Goal: Task Accomplishment & Management: Complete application form

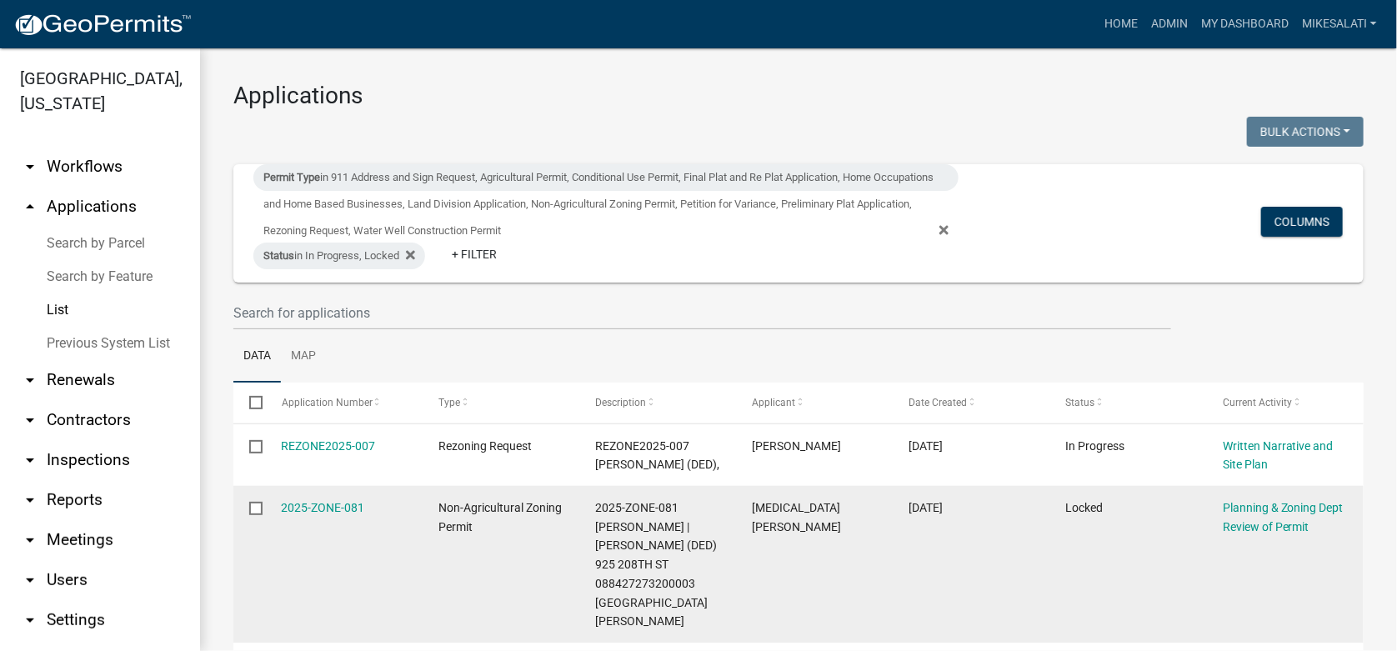
scroll to position [83, 0]
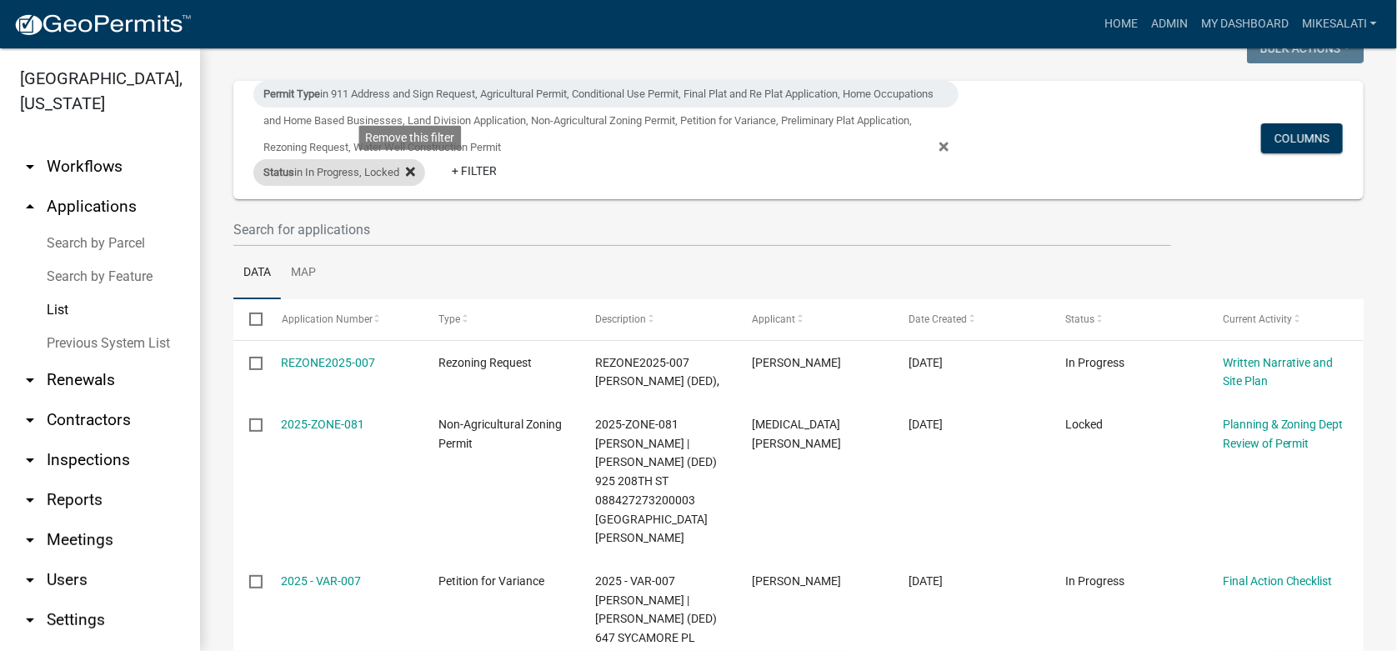
click at [408, 170] on fa-icon at bounding box center [407, 172] width 16 height 27
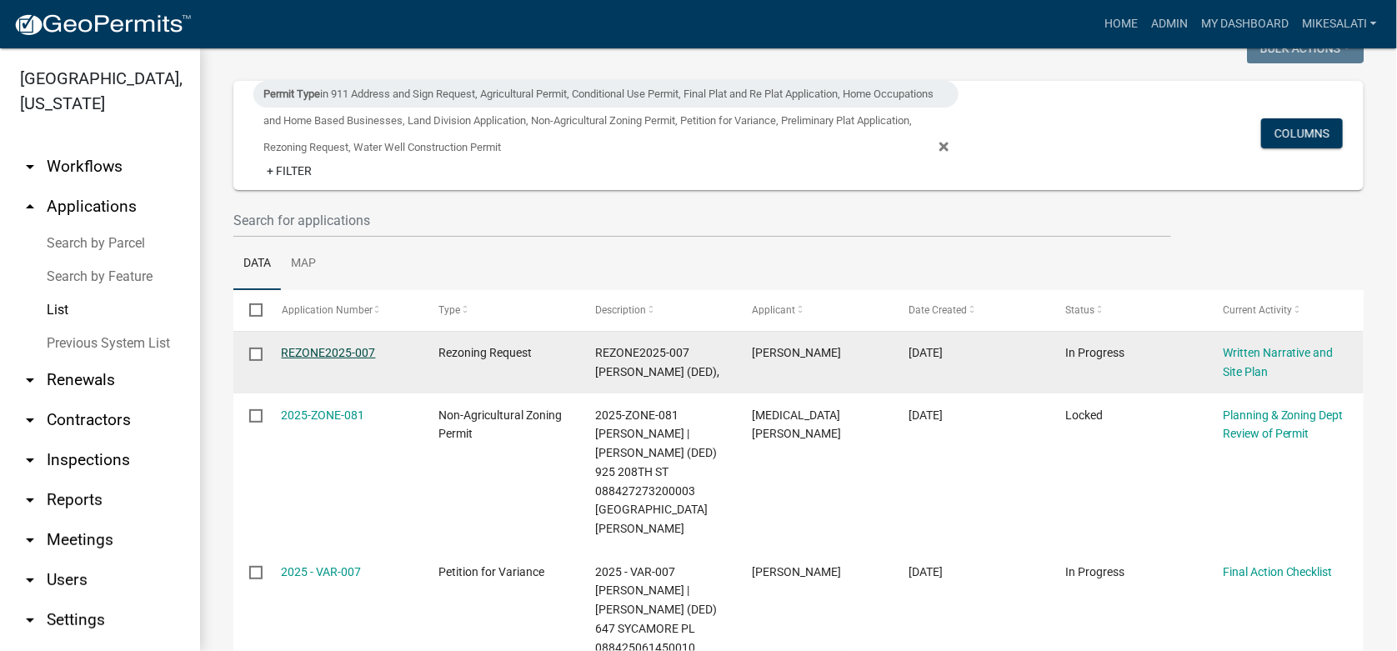
select select "1: 25"
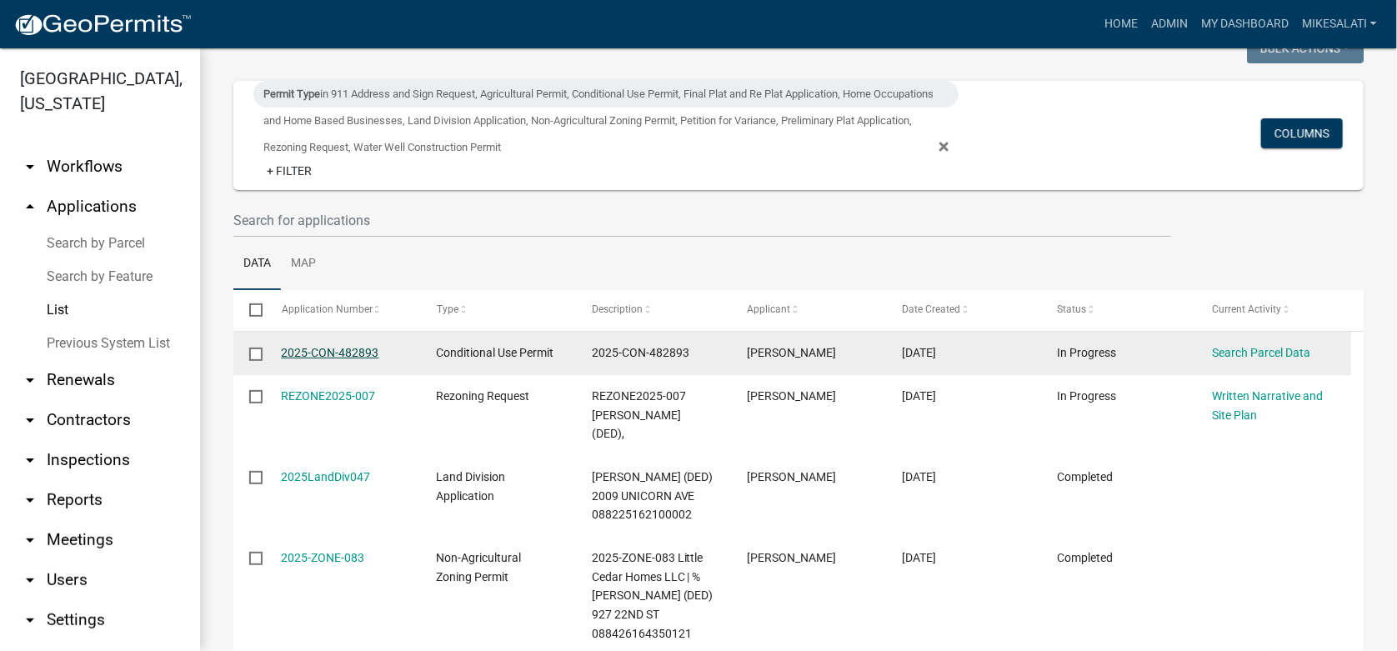
click at [343, 350] on link "2025-CON-482893" at bounding box center [331, 352] width 98 height 13
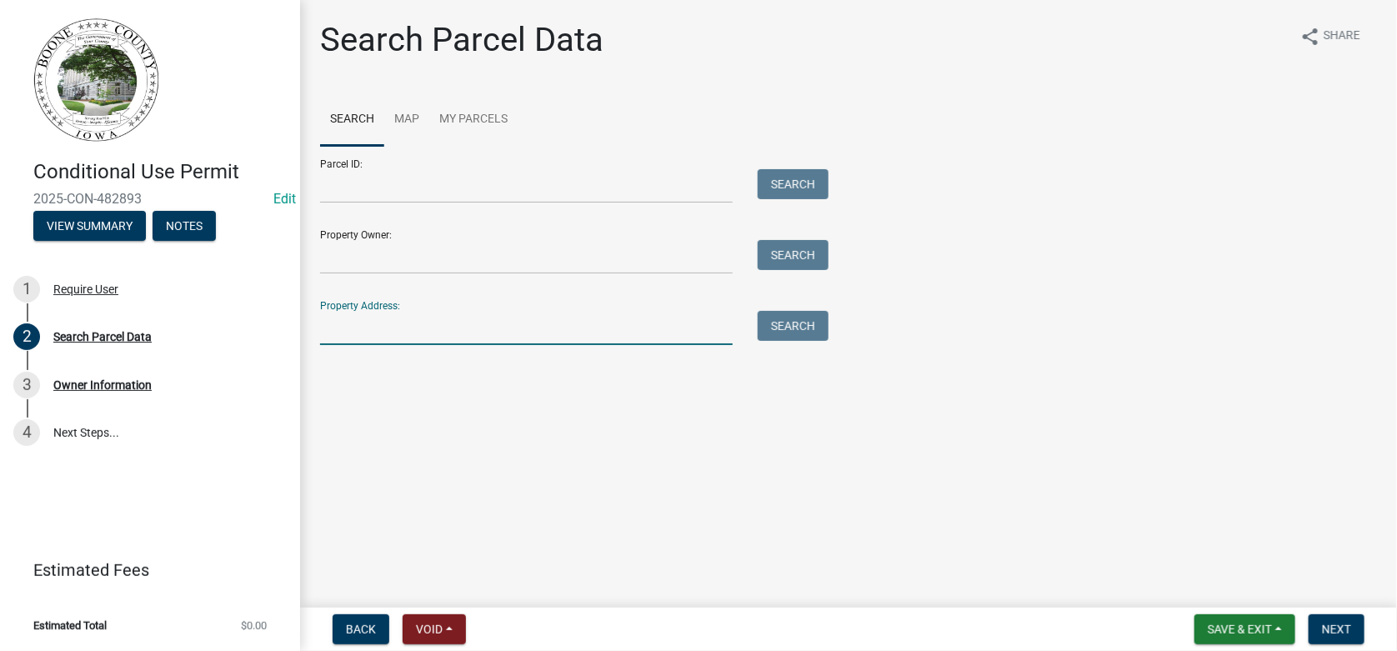
click at [360, 330] on input "Property Address:" at bounding box center [526, 328] width 413 height 34
type input "235 L"
click at [797, 333] on button "Search" at bounding box center [793, 326] width 71 height 30
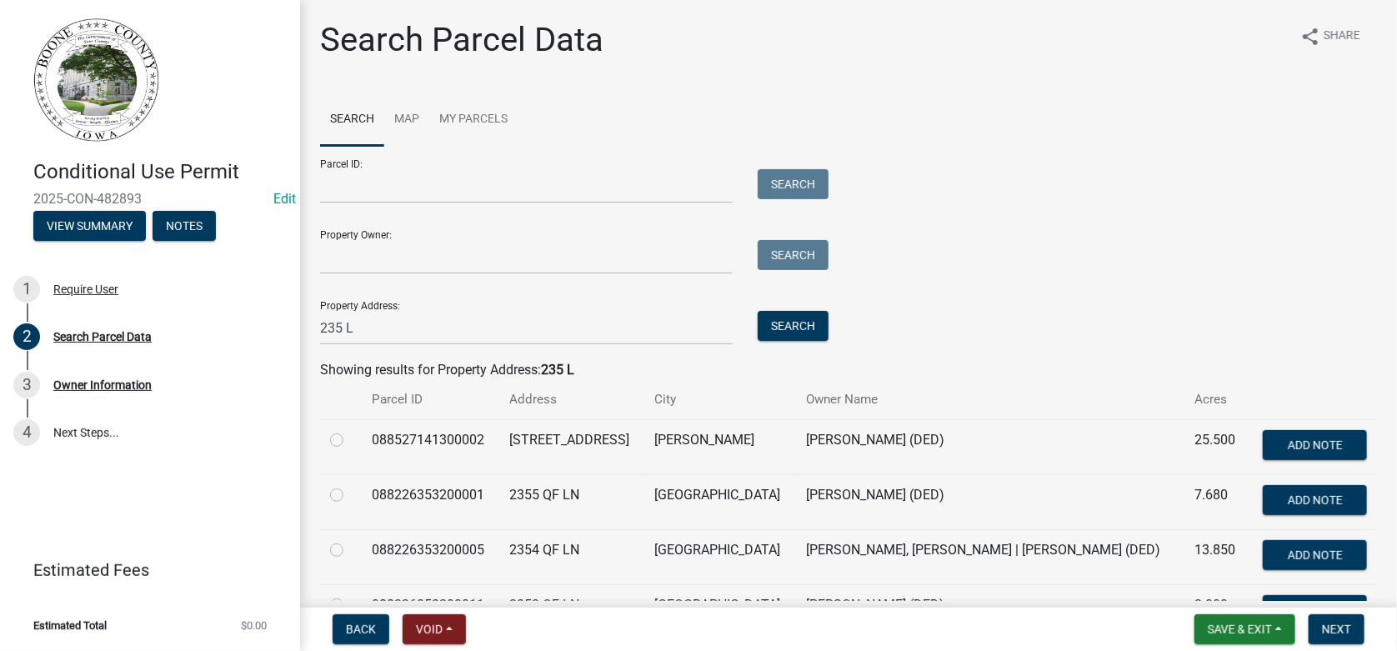
click at [350, 430] on label at bounding box center [350, 430] width 0 height 0
click at [350, 439] on input "radio" at bounding box center [355, 435] width 11 height 11
radio input "true"
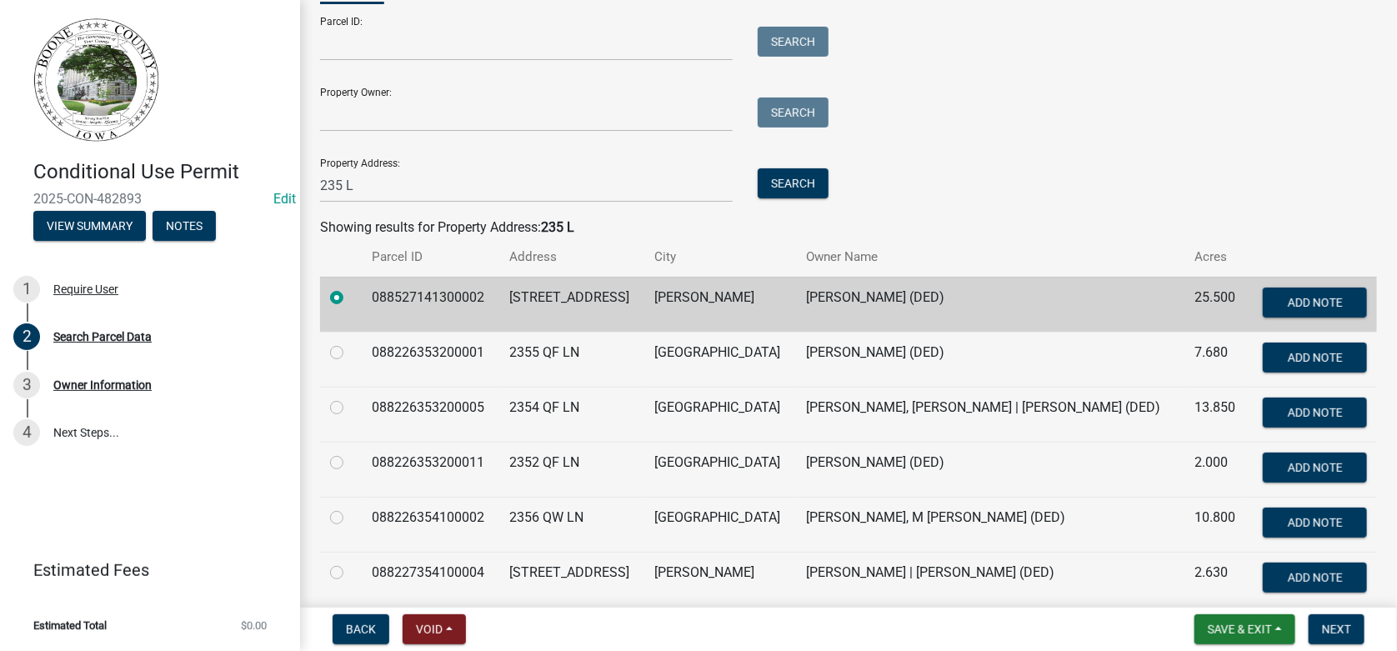
scroll to position [166, 0]
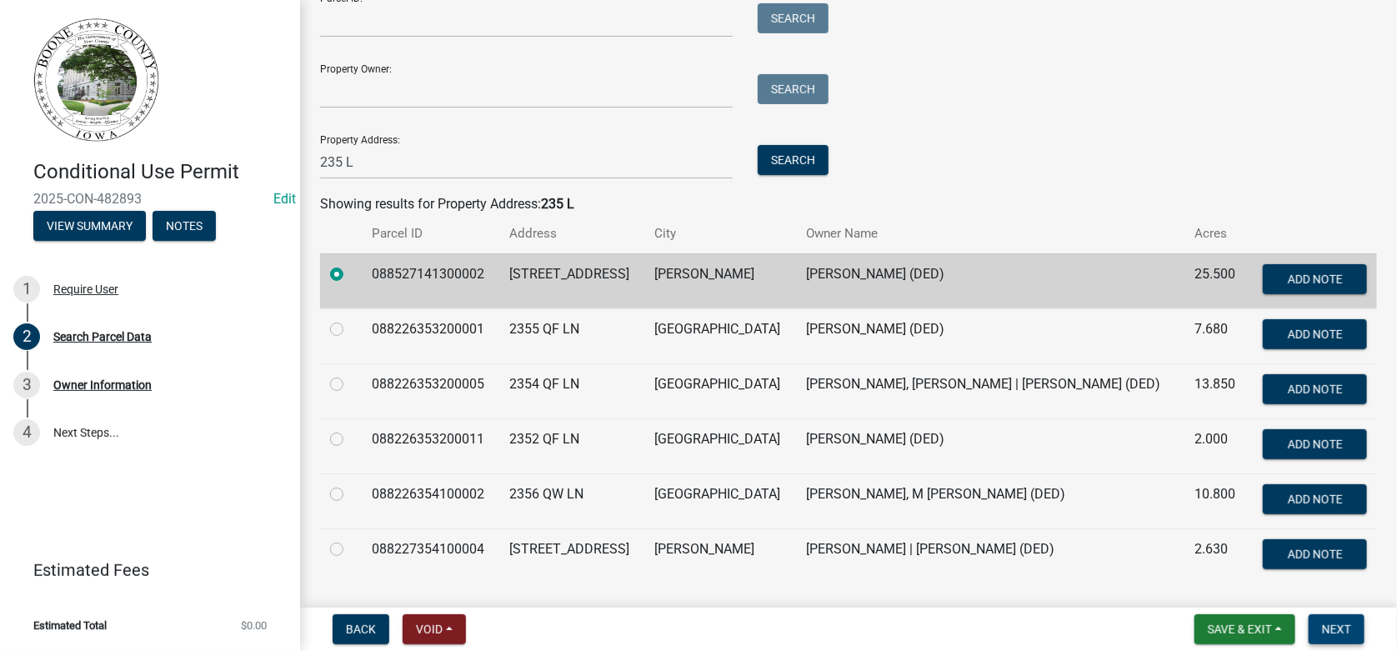
click at [1343, 634] on span "Next" at bounding box center [1336, 629] width 29 height 13
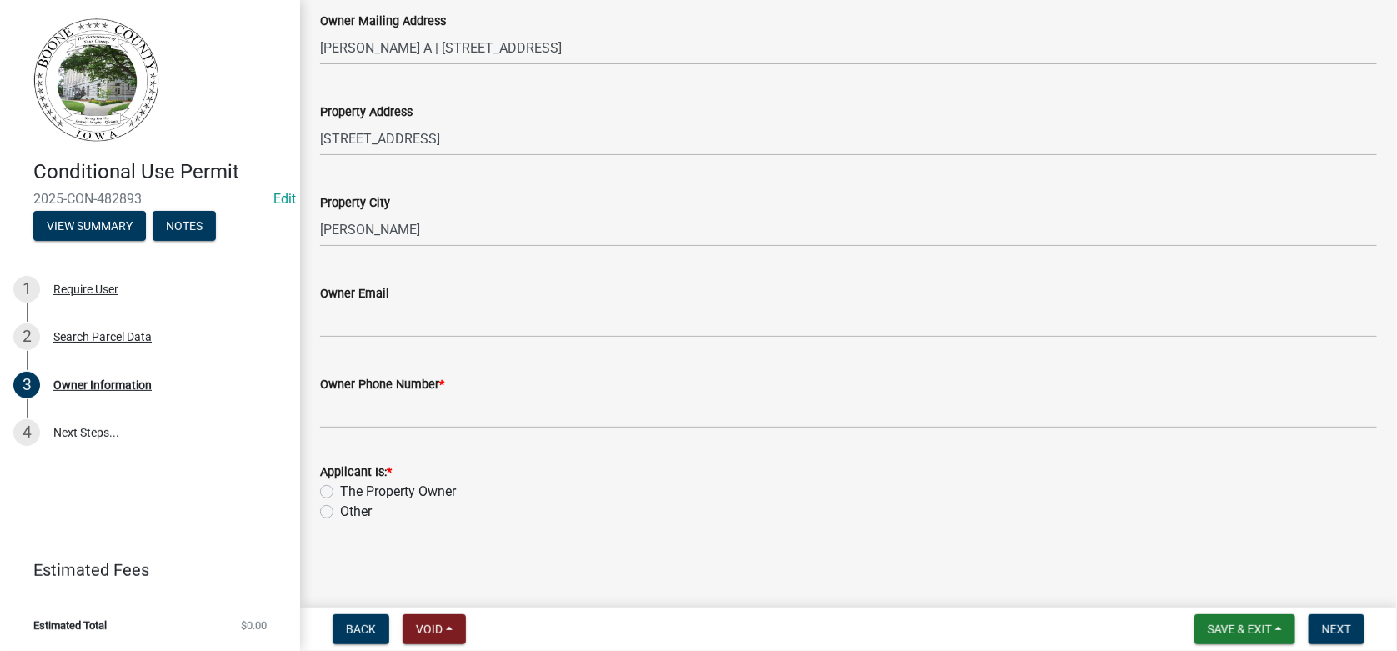
scroll to position [393, 0]
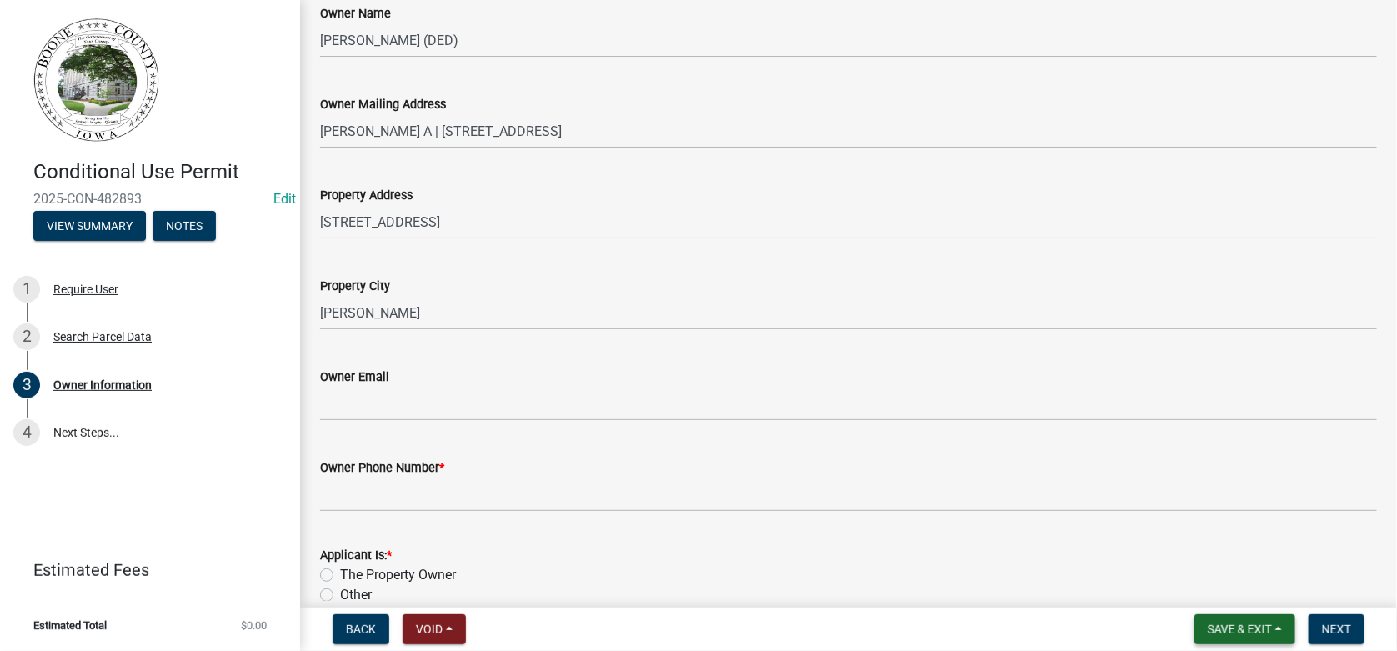
click at [1236, 644] on button "Save & Exit" at bounding box center [1245, 629] width 101 height 30
click at [1222, 583] on button "Save & Exit" at bounding box center [1228, 586] width 133 height 40
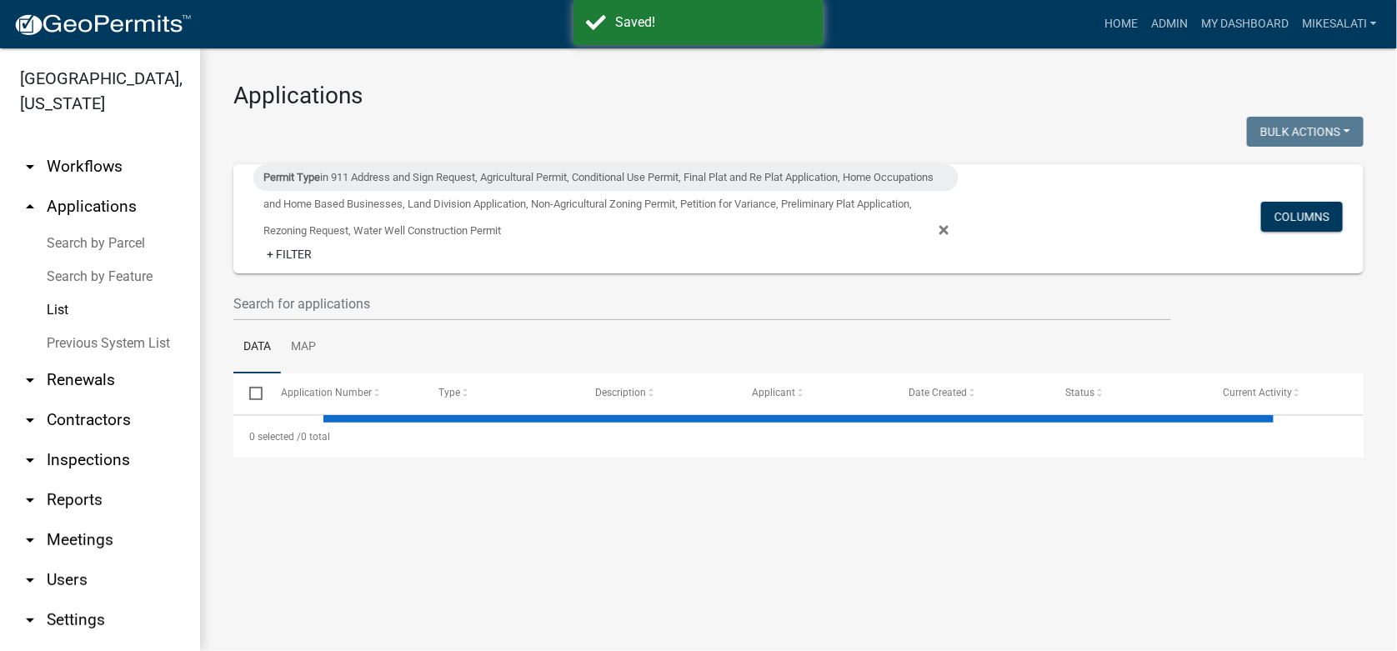
select select "1: 25"
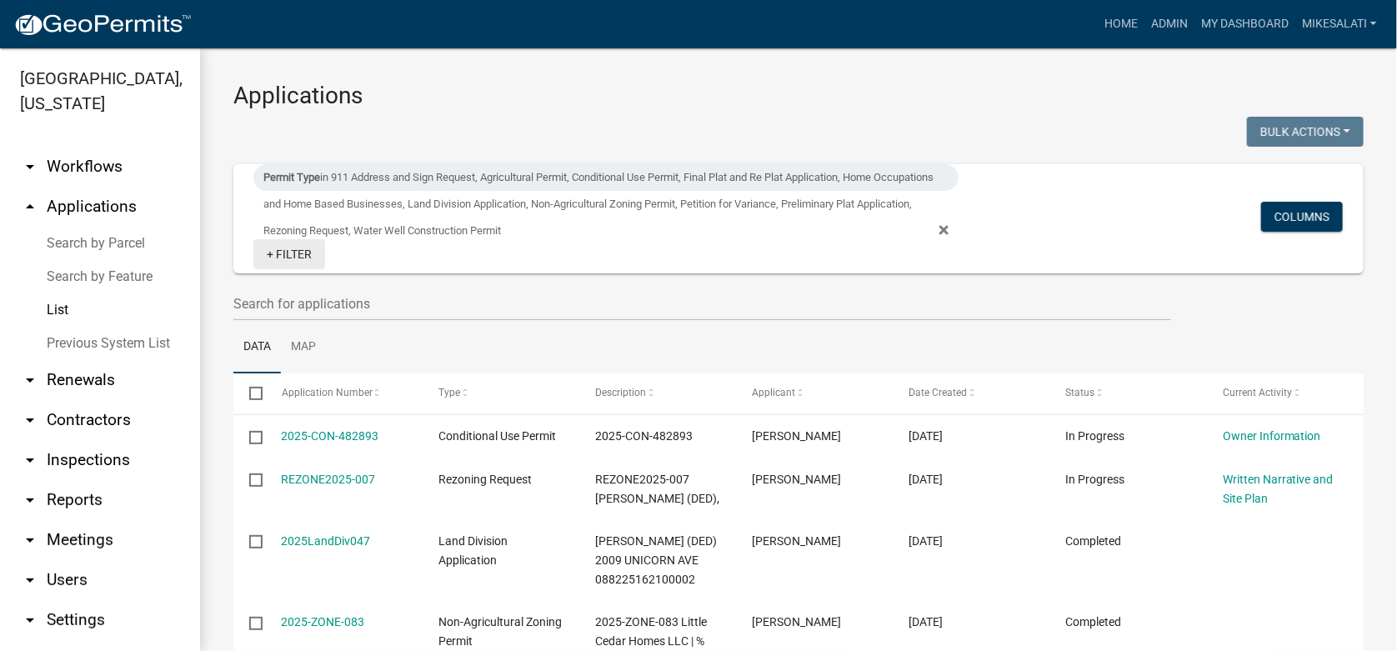
click at [292, 253] on link "+ Filter" at bounding box center [289, 254] width 72 height 30
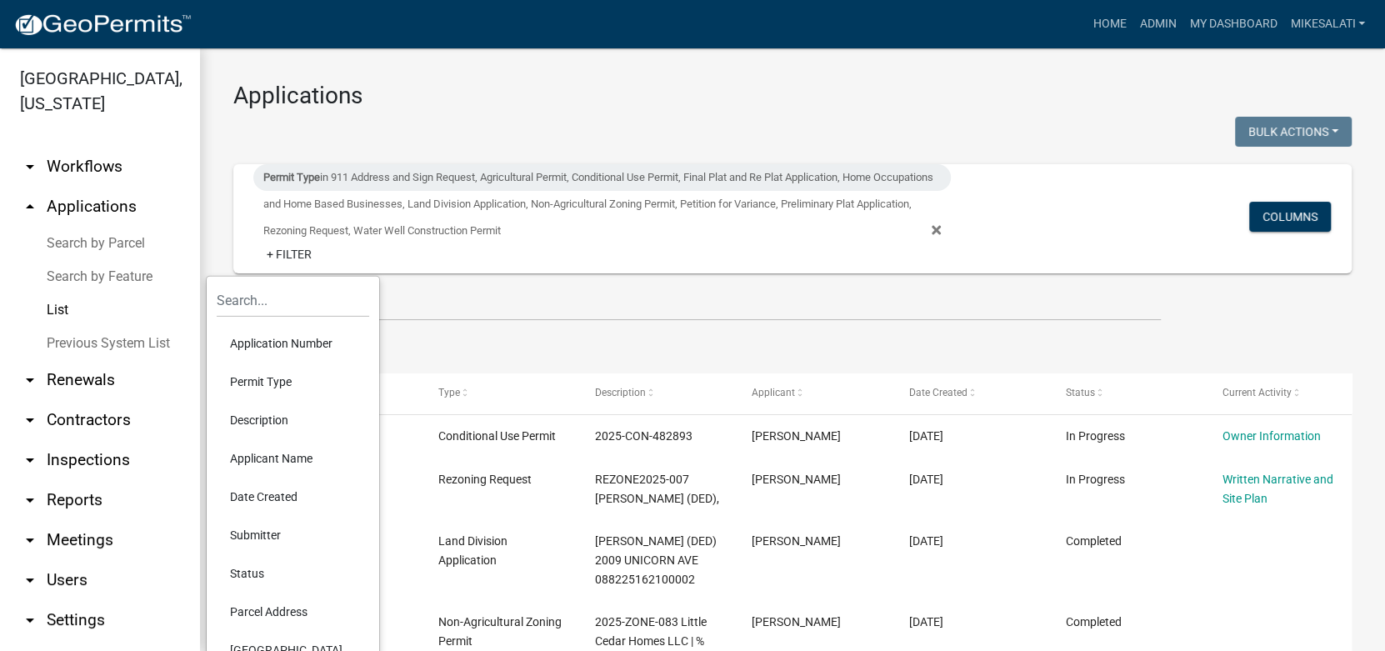
click at [464, 350] on ul "Data Map" at bounding box center [792, 347] width 1119 height 53
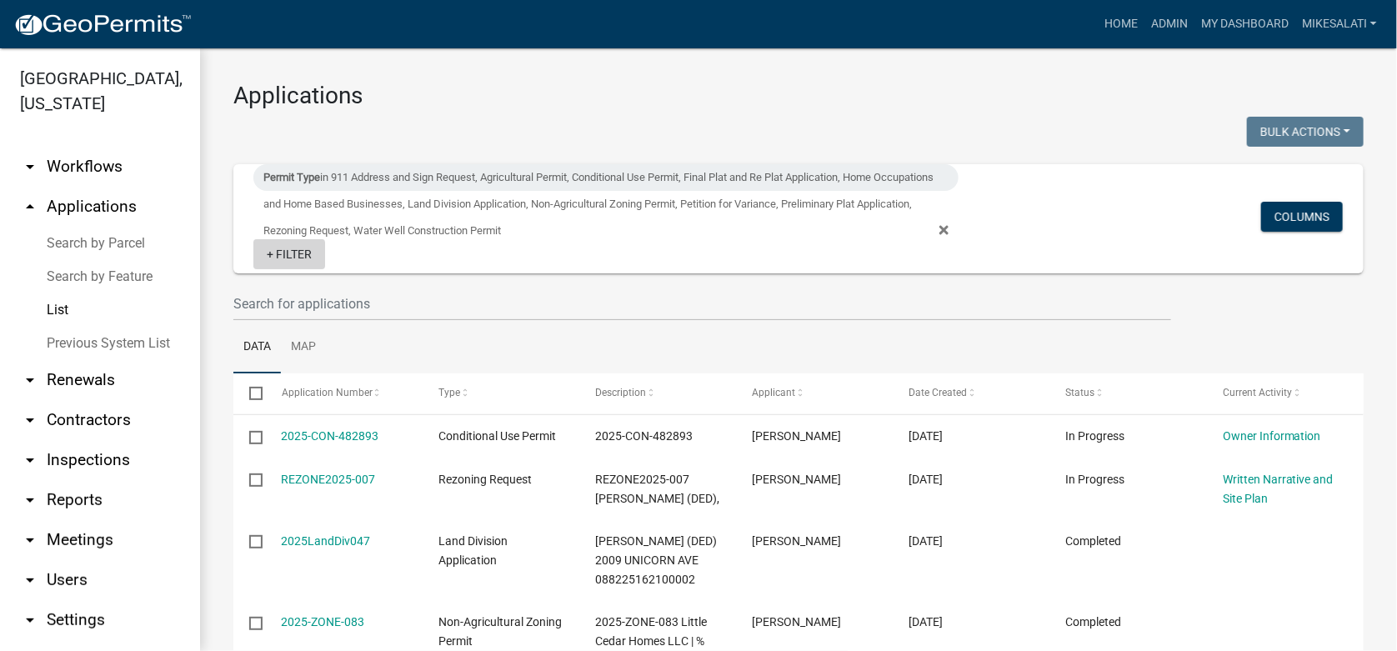
click at [285, 255] on link "+ Filter" at bounding box center [289, 254] width 72 height 30
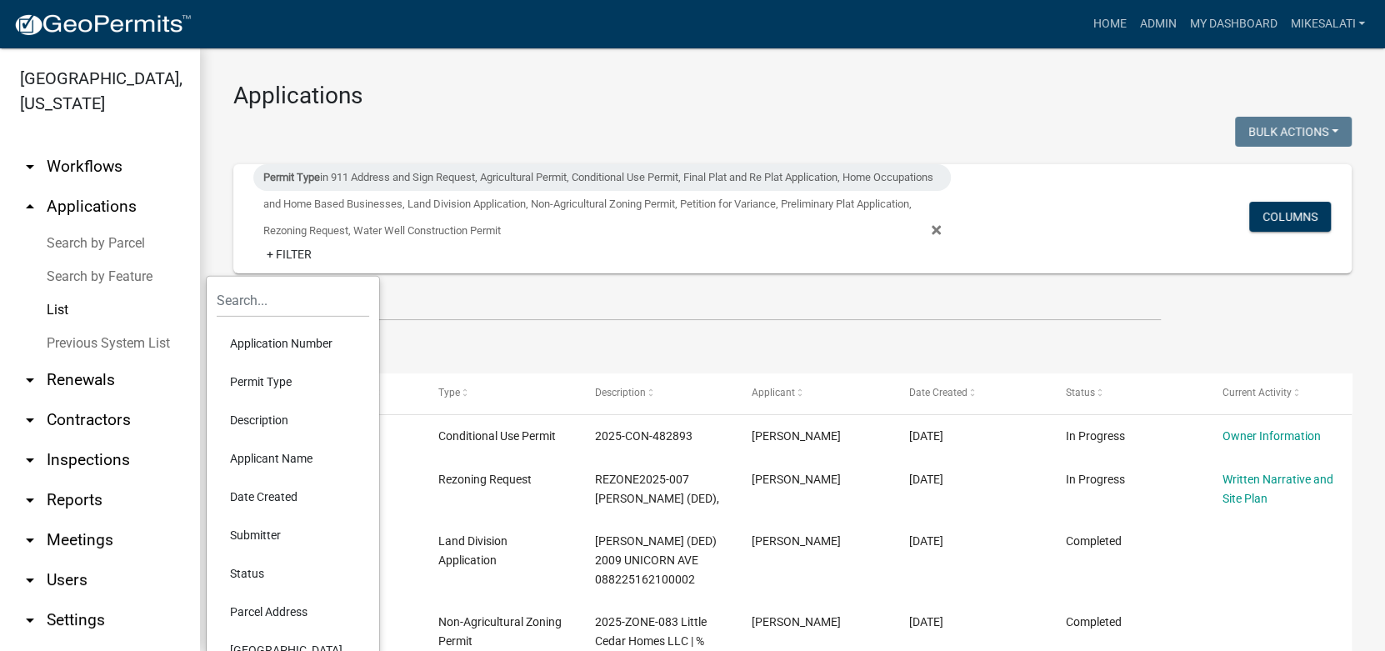
click at [256, 570] on li "Status" at bounding box center [293, 573] width 153 height 38
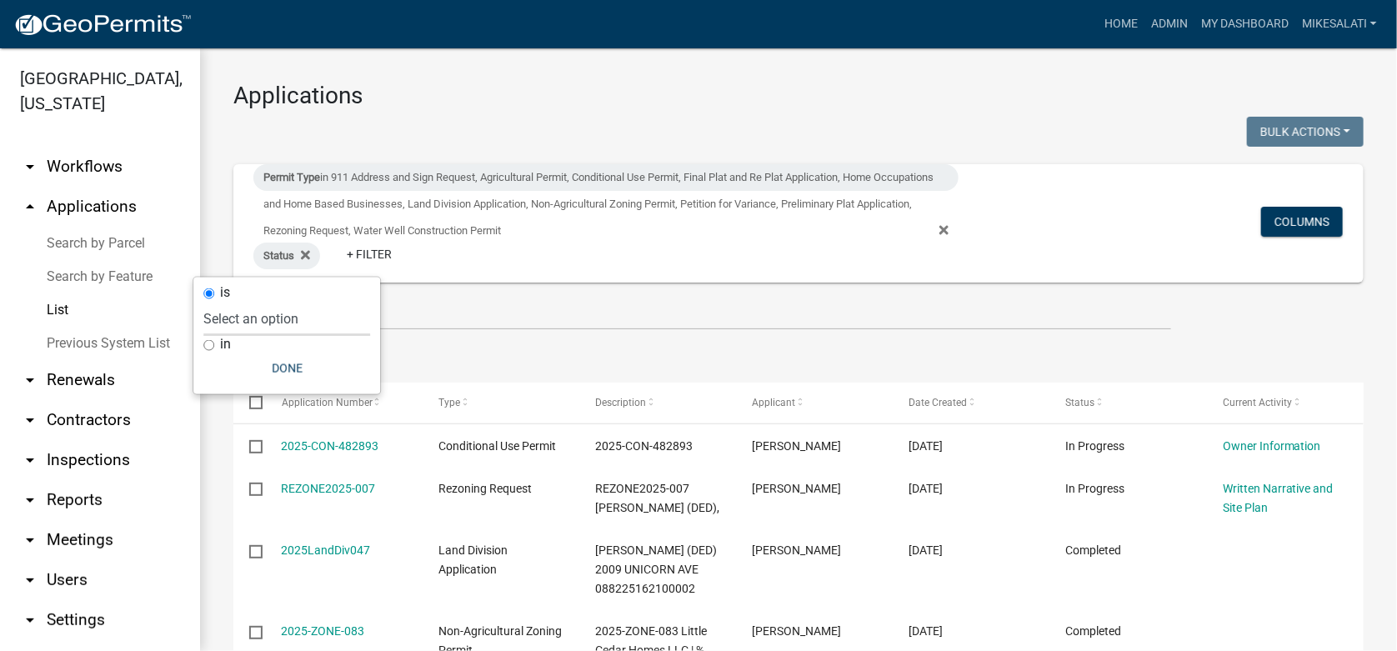
click at [253, 318] on select "Select an option Not Started In Progress Completed Expired Locked Withdrawn Voi…" at bounding box center [286, 319] width 167 height 34
select select "1"
click at [238, 302] on select "Select an option Not Started In Progress Completed Expired Locked Withdrawn Voi…" at bounding box center [286, 319] width 167 height 34
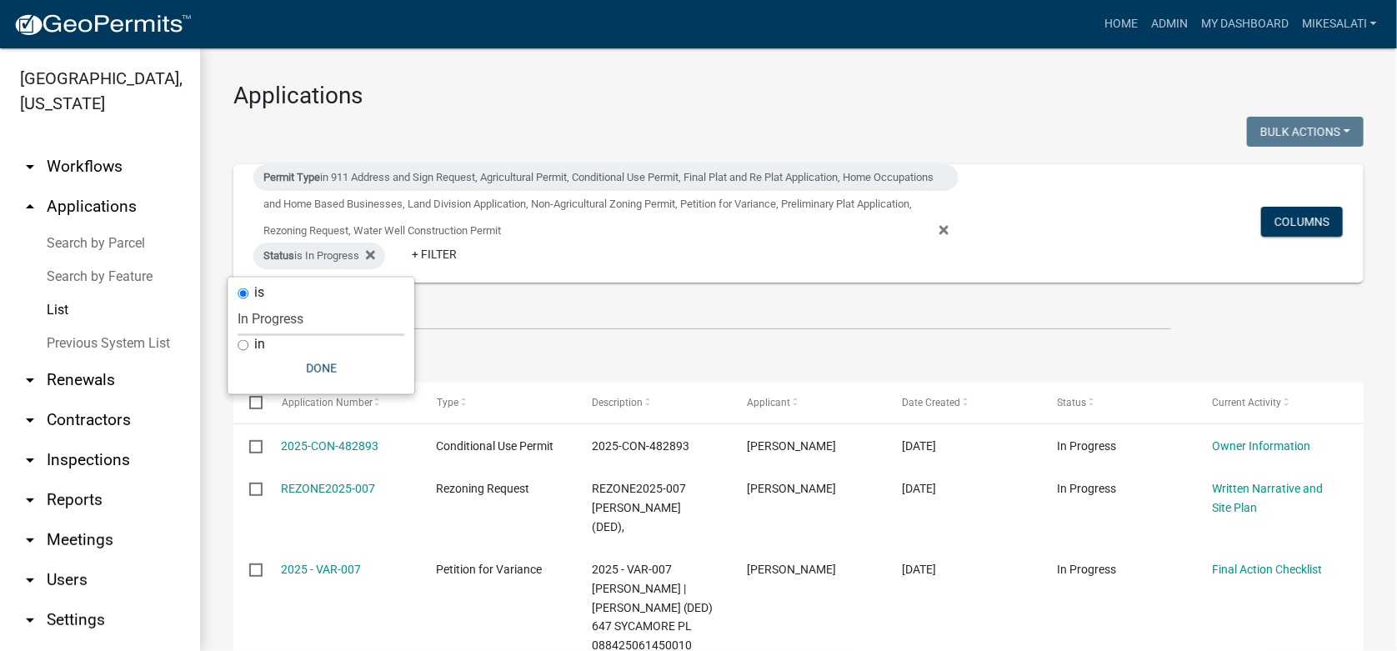
click at [242, 344] on input "in" at bounding box center [243, 344] width 11 height 11
radio input "true"
select select
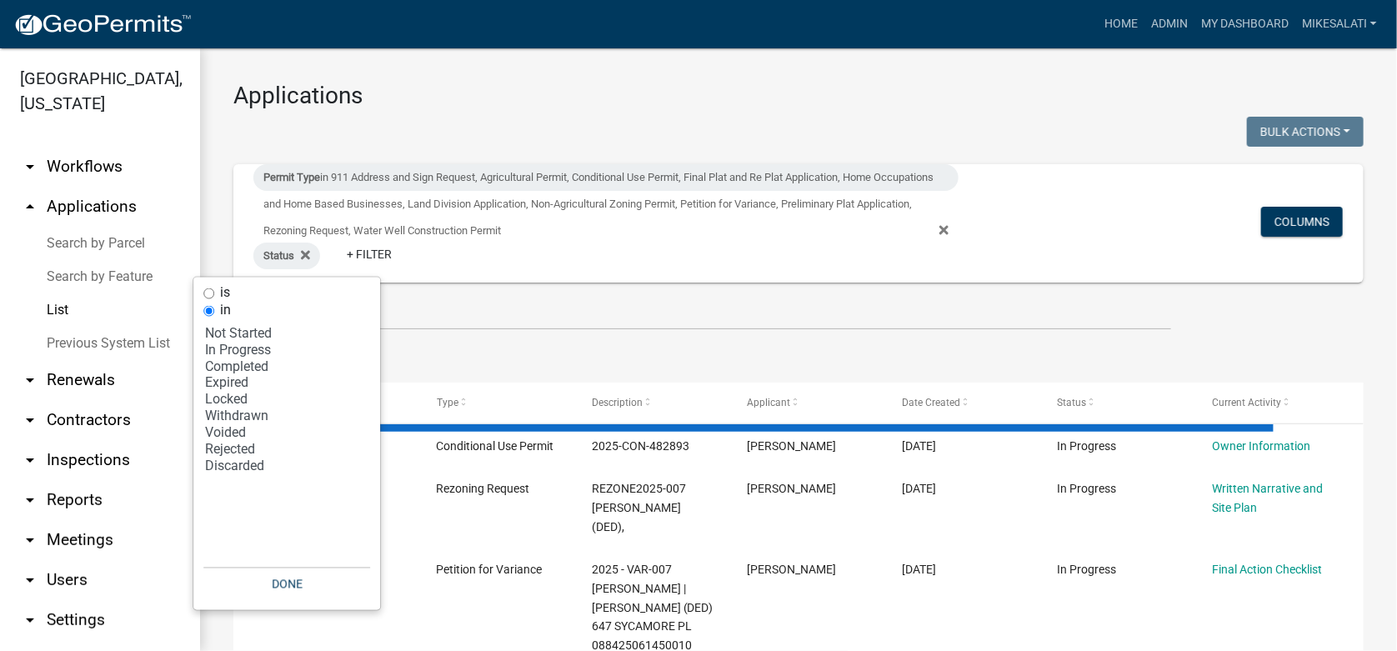
select select "1: 25"
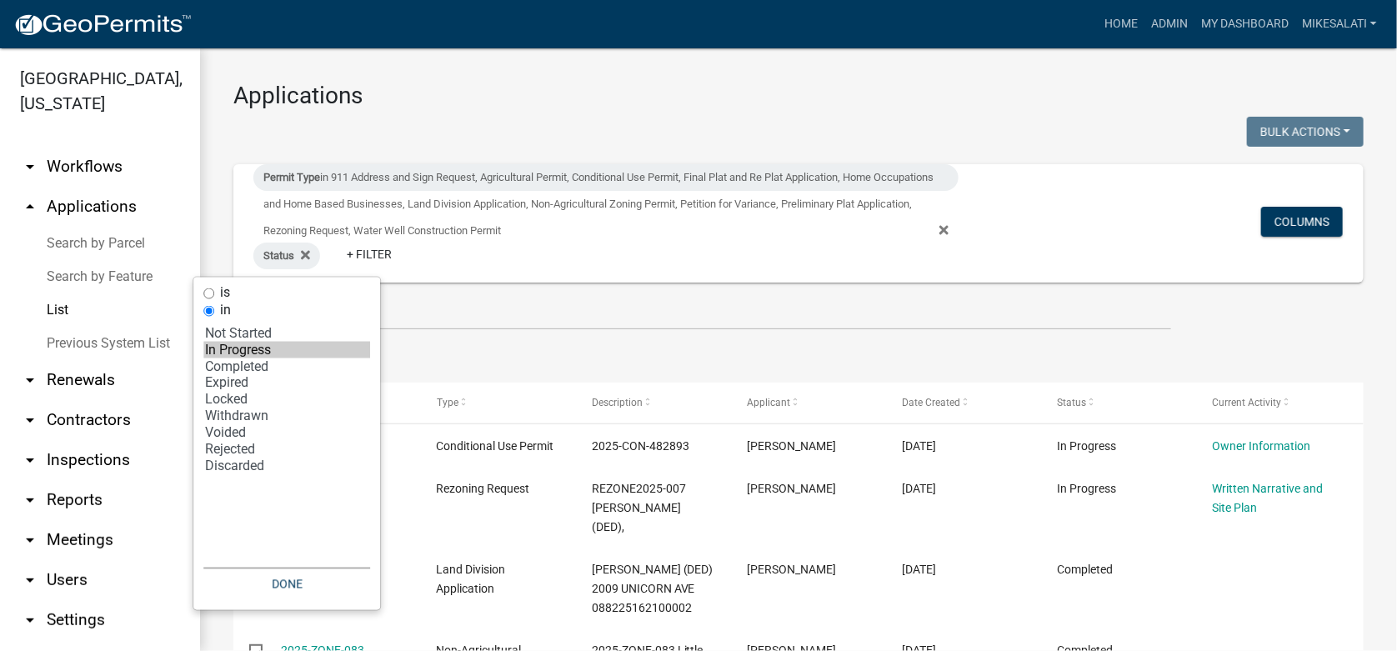
click at [228, 348] on option "In Progress" at bounding box center [286, 350] width 167 height 17
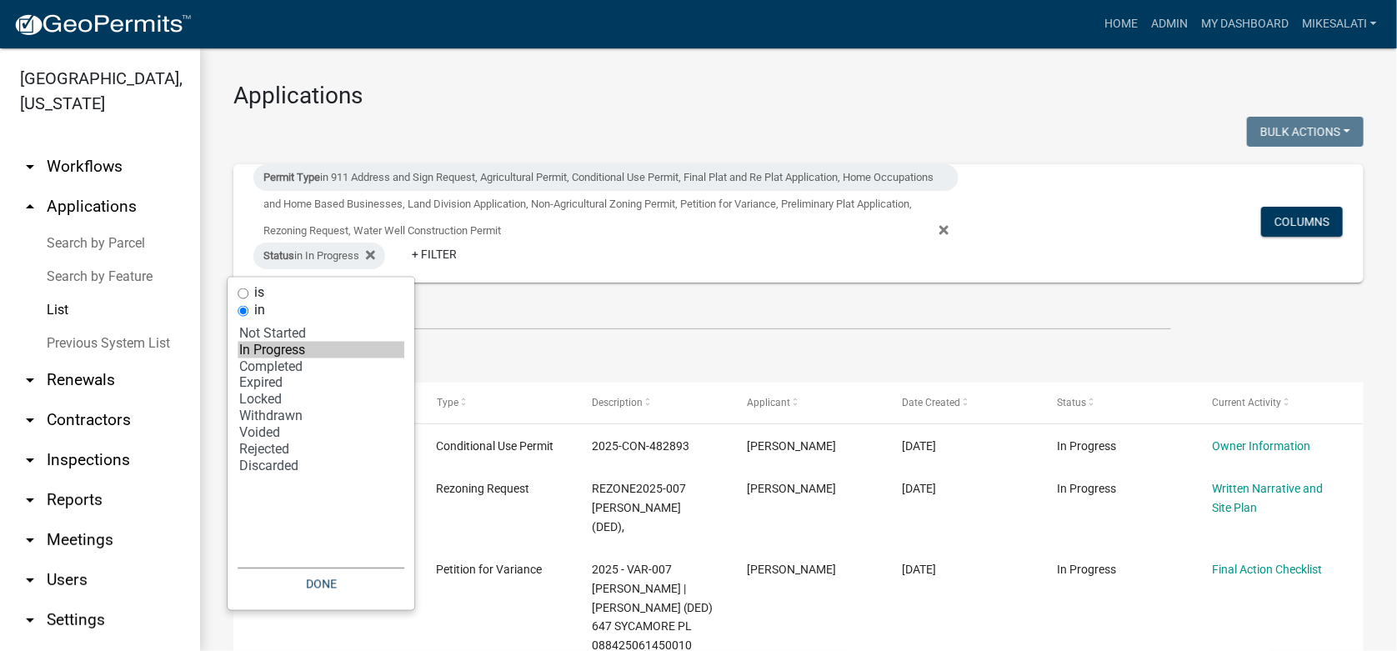
select select "2: '1'"
click at [255, 393] on option "Locked" at bounding box center [321, 400] width 167 height 17
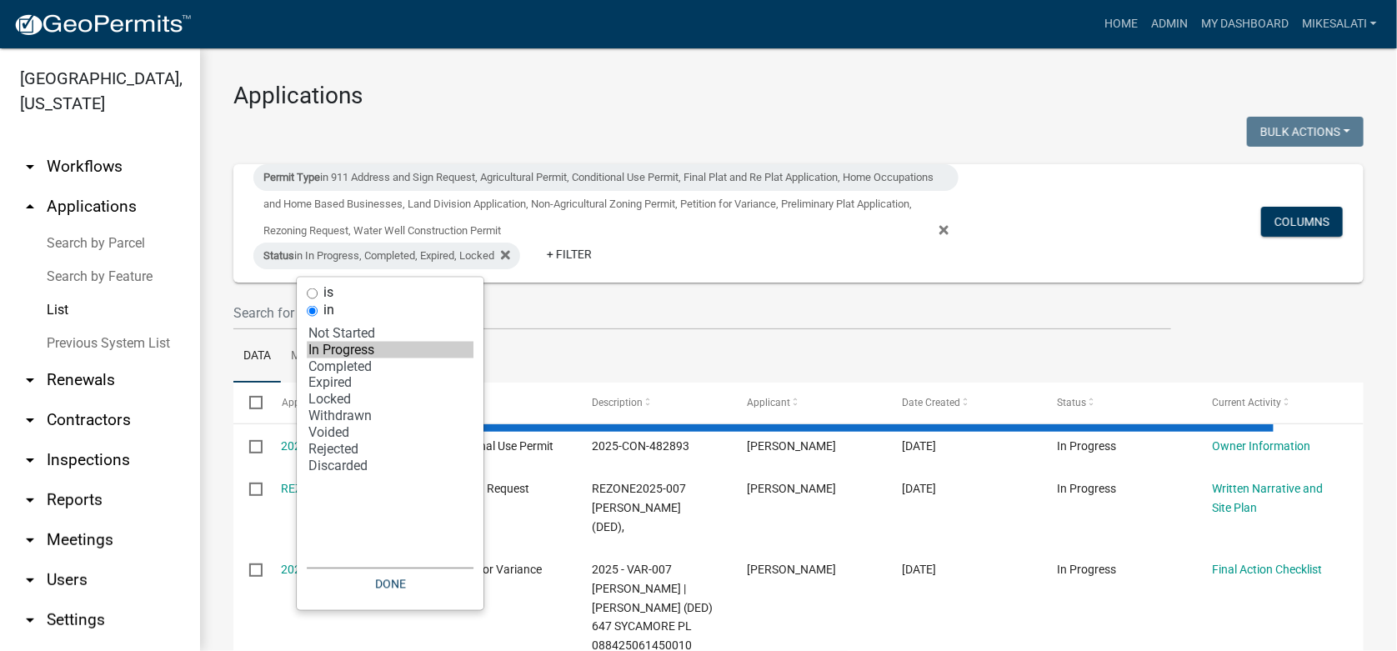
select select "1: 25"
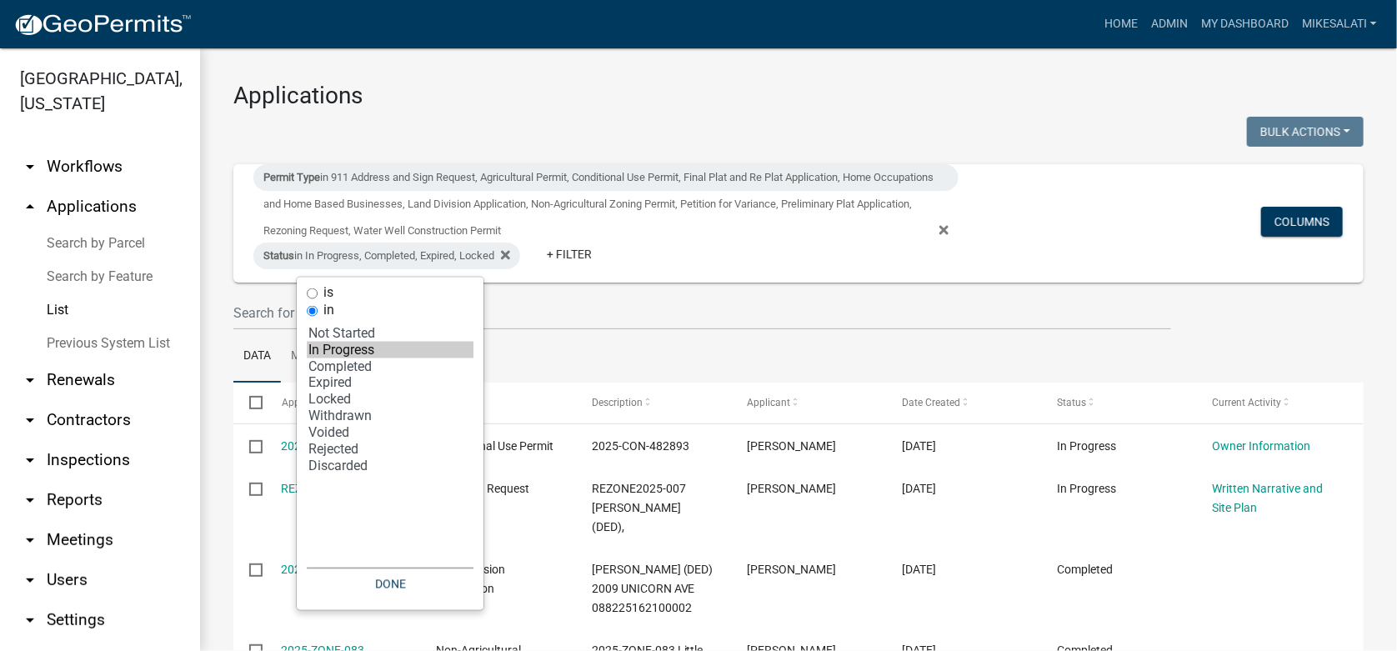
click at [326, 399] on option "Locked" at bounding box center [390, 400] width 167 height 17
click at [331, 363] on option "Completed" at bounding box center [390, 366] width 167 height 17
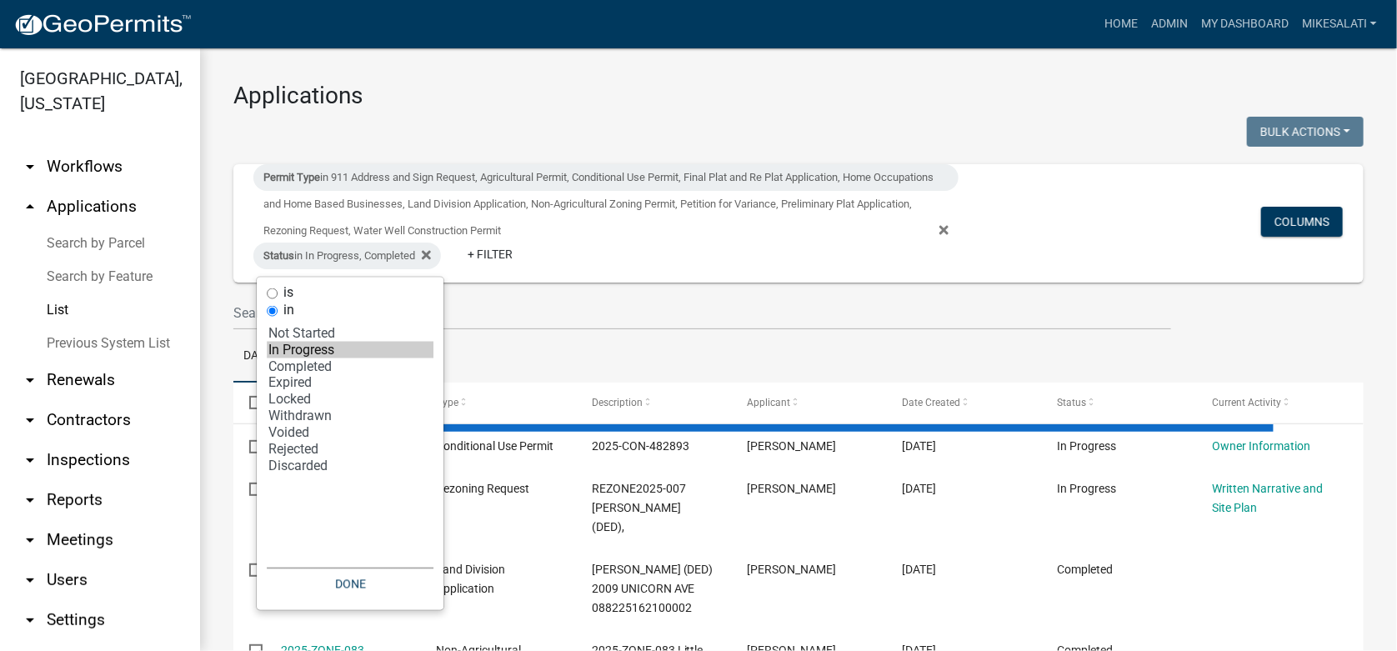
click at [308, 343] on option "In Progress" at bounding box center [350, 350] width 167 height 17
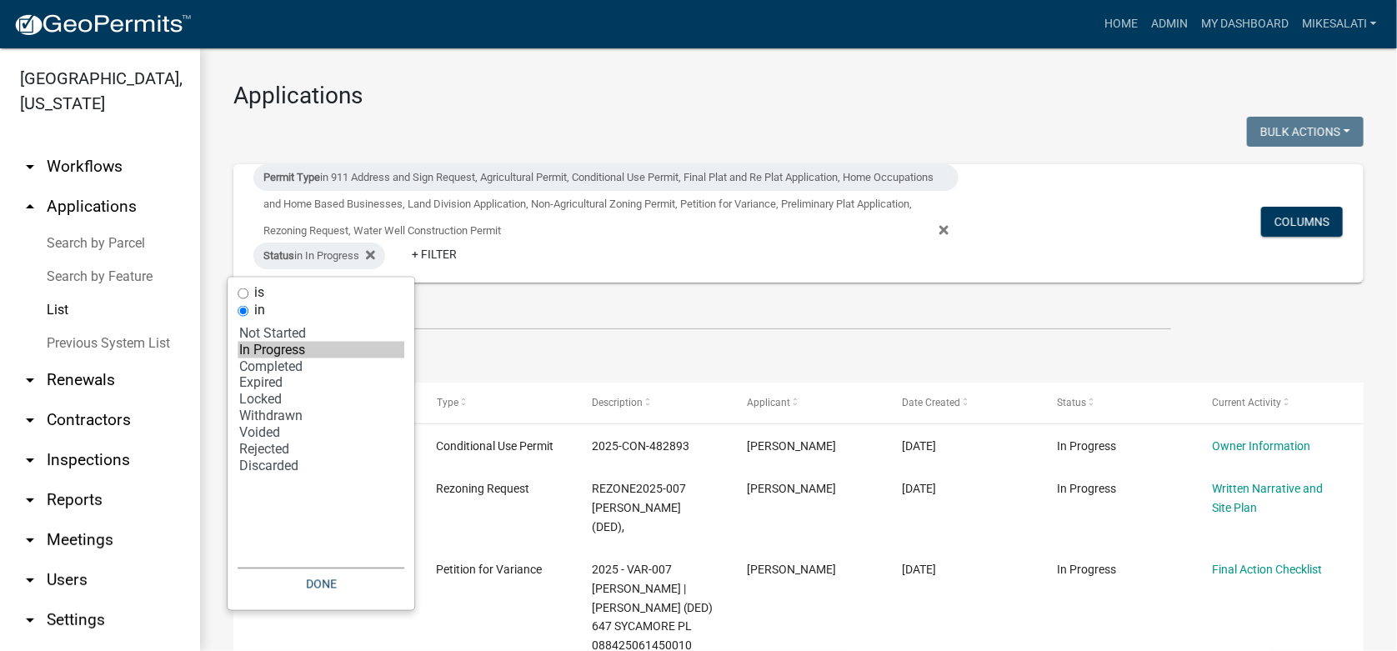
select select "2: '1'"
click at [263, 403] on option "Locked" at bounding box center [321, 400] width 167 height 17
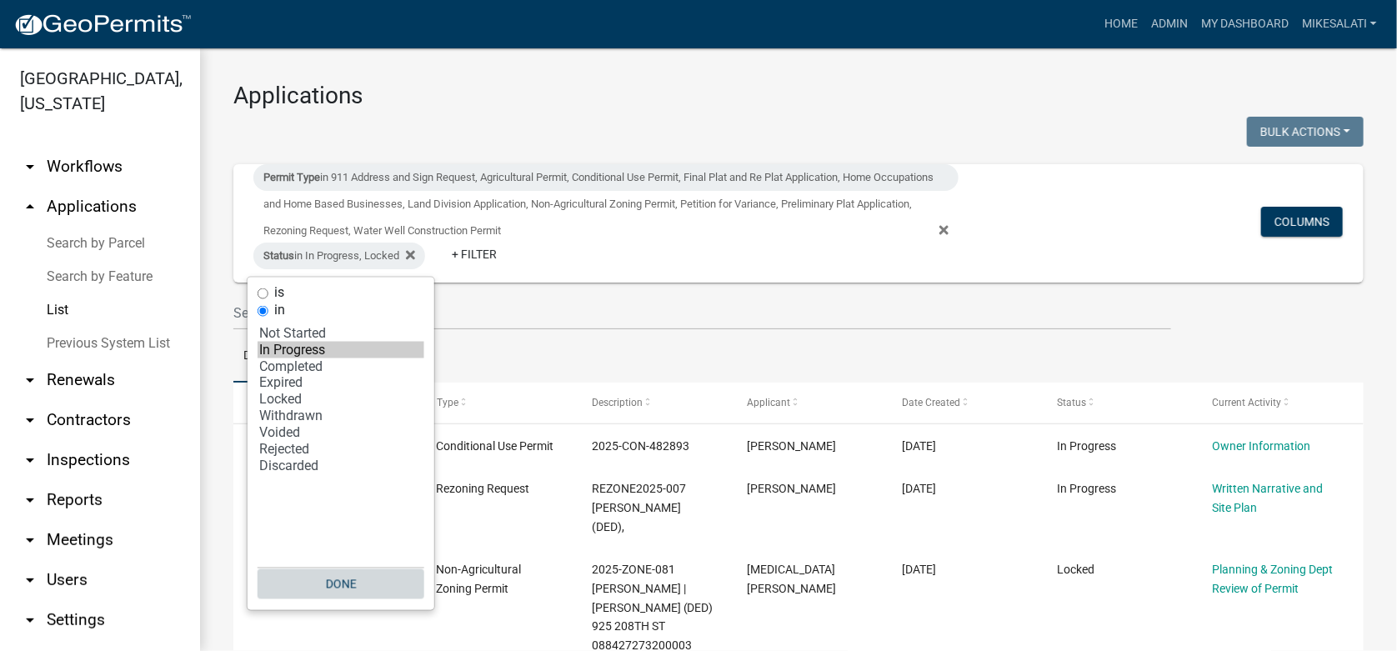
click at [377, 588] on button "Done" at bounding box center [341, 584] width 167 height 30
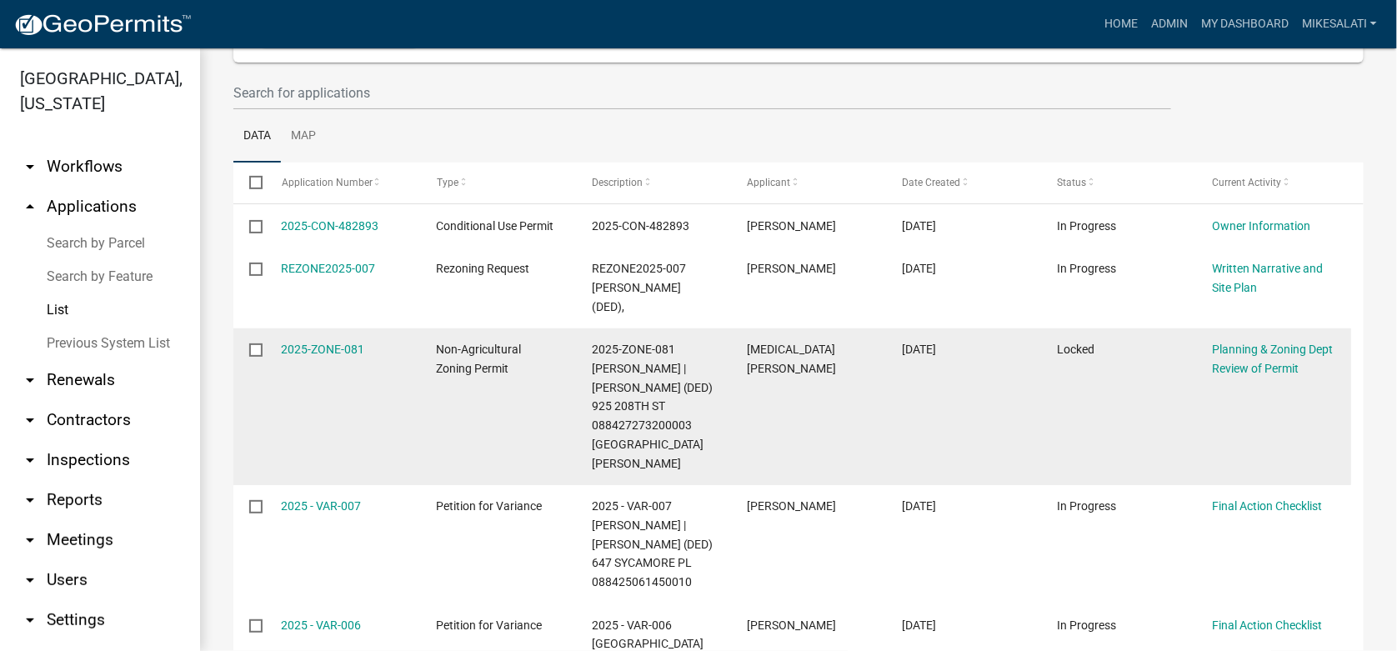
scroll to position [250, 0]
